Goal: Information Seeking & Learning: Learn about a topic

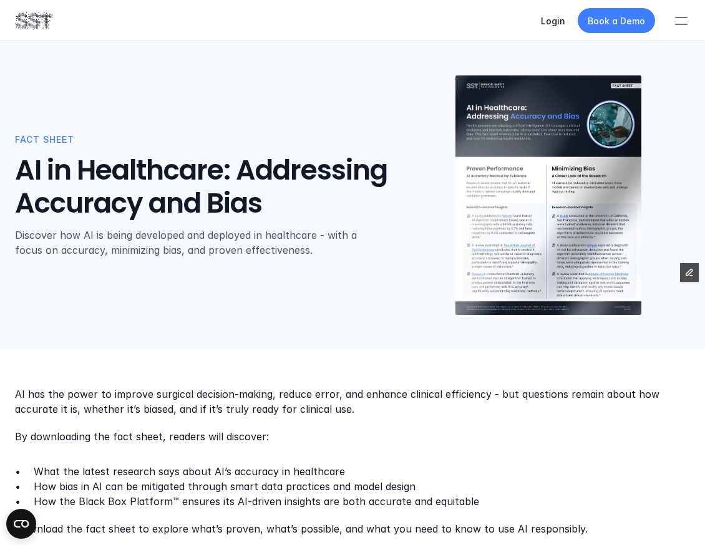
click at [93, 77] on div "Fact Sheet AI in Healthcare: Addressing Accuracy and Bias Discover how AI is be…" at bounding box center [352, 195] width 675 height 241
click at [682, 21] on div at bounding box center [680, 20] width 27 height 27
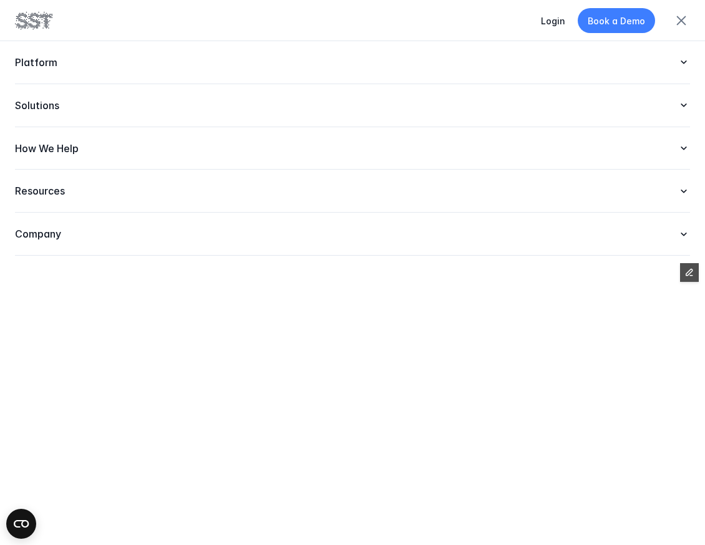
click at [211, 196] on p "Resources" at bounding box center [340, 191] width 650 height 13
click at [74, 191] on p "Resources" at bounding box center [340, 191] width 650 height 13
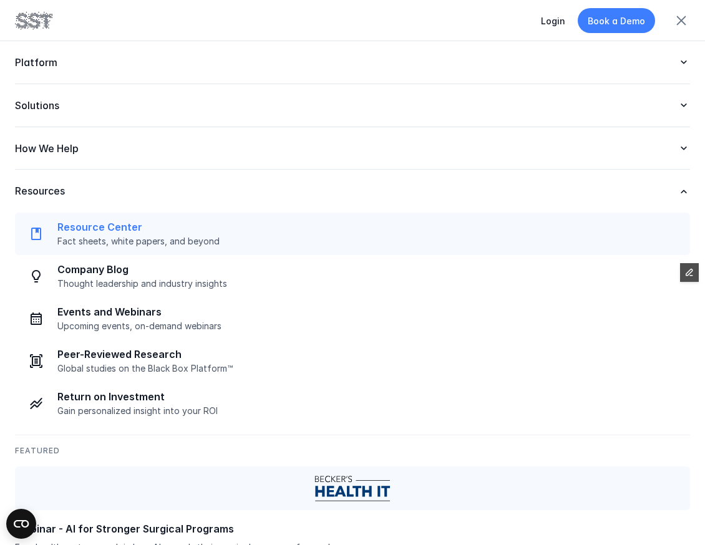
click at [77, 228] on p "Resource Center" at bounding box center [369, 227] width 625 height 13
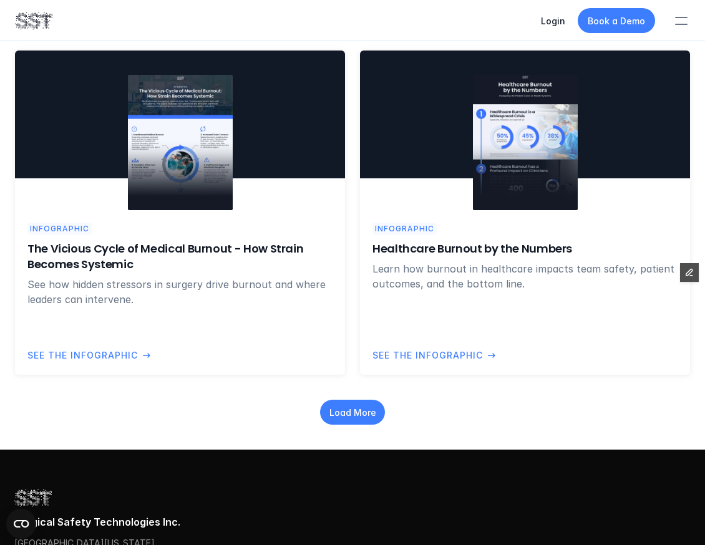
scroll to position [2035, 0]
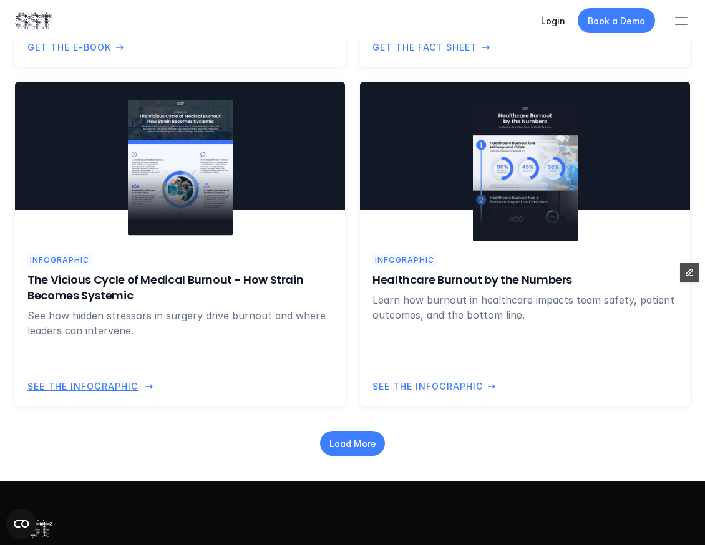
click at [195, 239] on div at bounding box center [180, 162] width 330 height 160
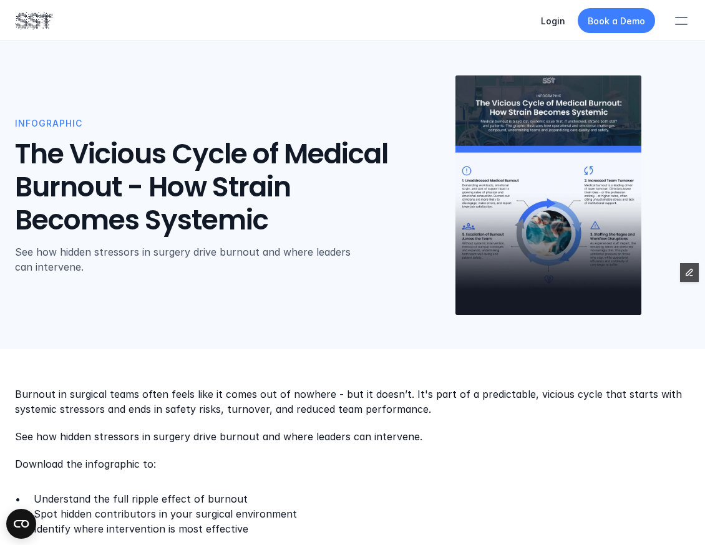
click at [176, 56] on div "Infographic The Vicious Cycle of Medical Burnout - How Strain Becomes Systemic …" at bounding box center [352, 174] width 705 height 349
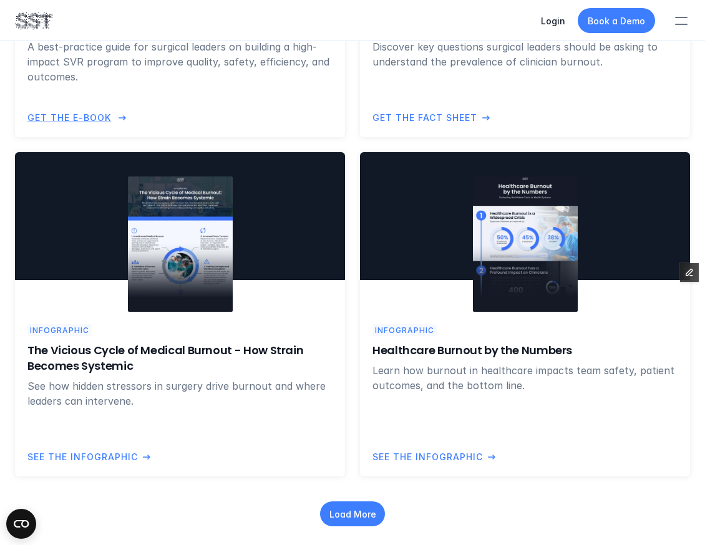
scroll to position [2129, 0]
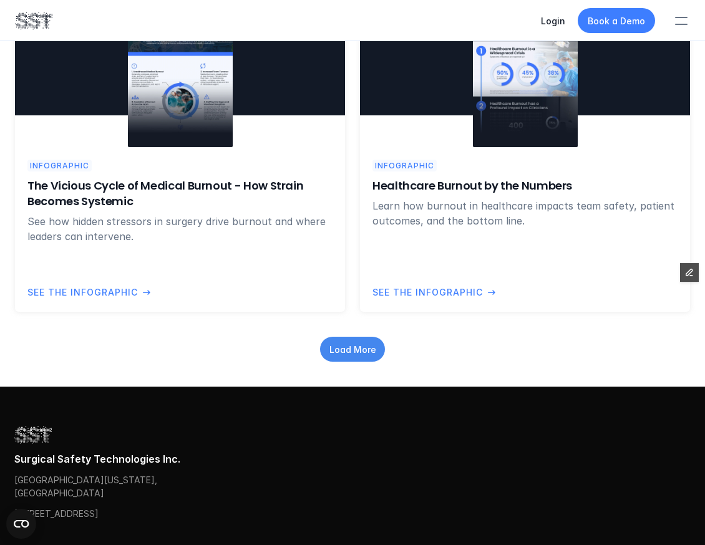
click at [354, 355] on p "Load More" at bounding box center [352, 349] width 47 height 13
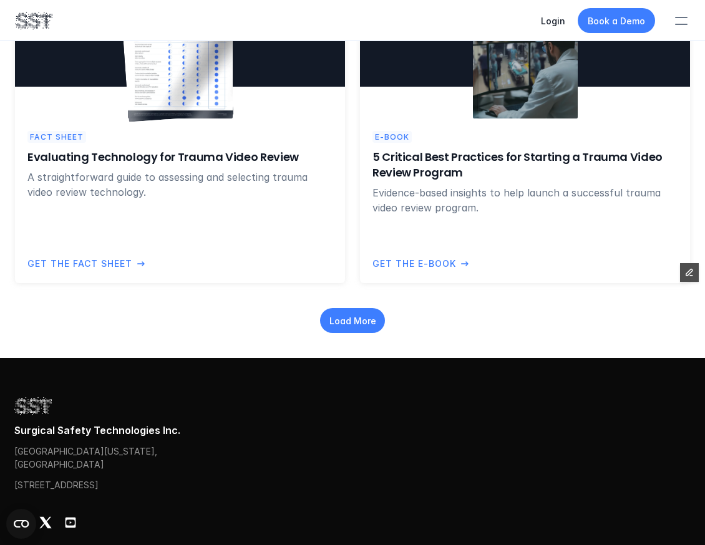
scroll to position [3211, 0]
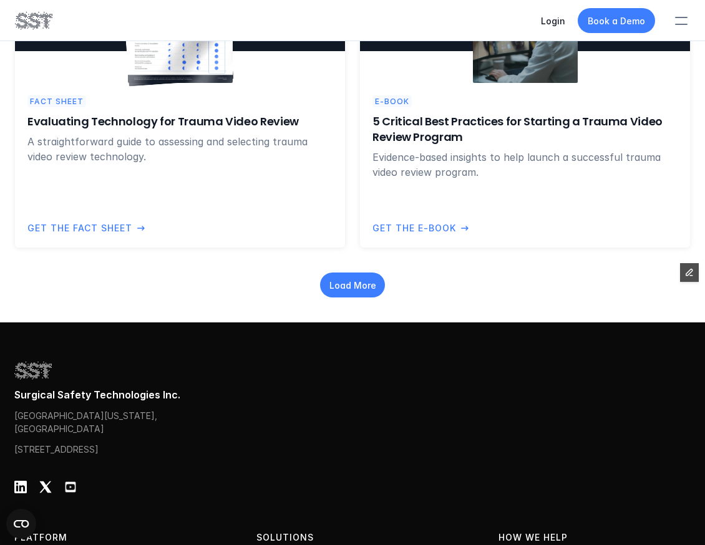
click at [346, 294] on div "Load More" at bounding box center [352, 285] width 65 height 25
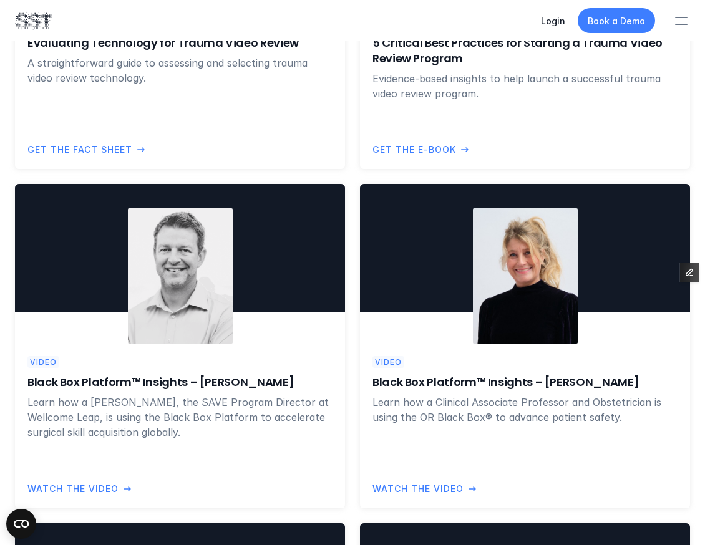
scroll to position [3359, 0]
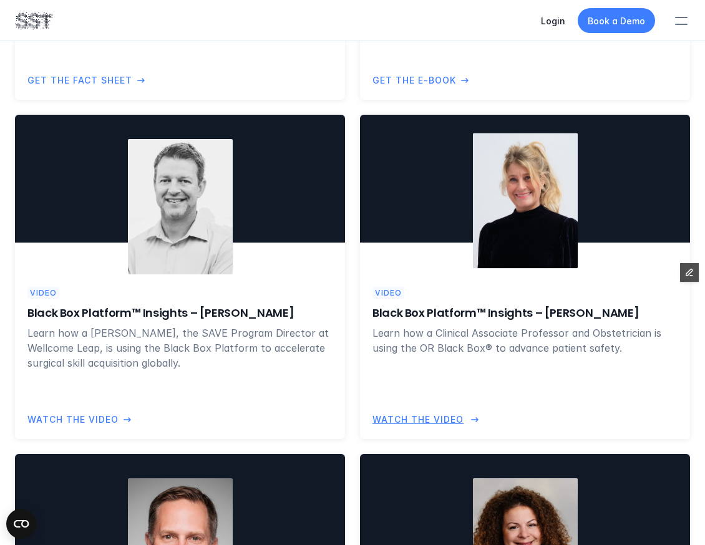
click at [437, 241] on div at bounding box center [525, 179] width 330 height 128
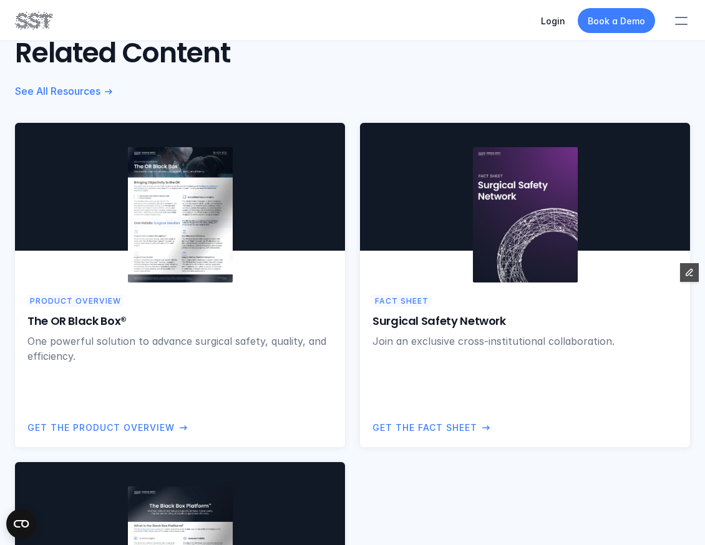
scroll to position [903, 0]
